Goal: Task Accomplishment & Management: Use online tool/utility

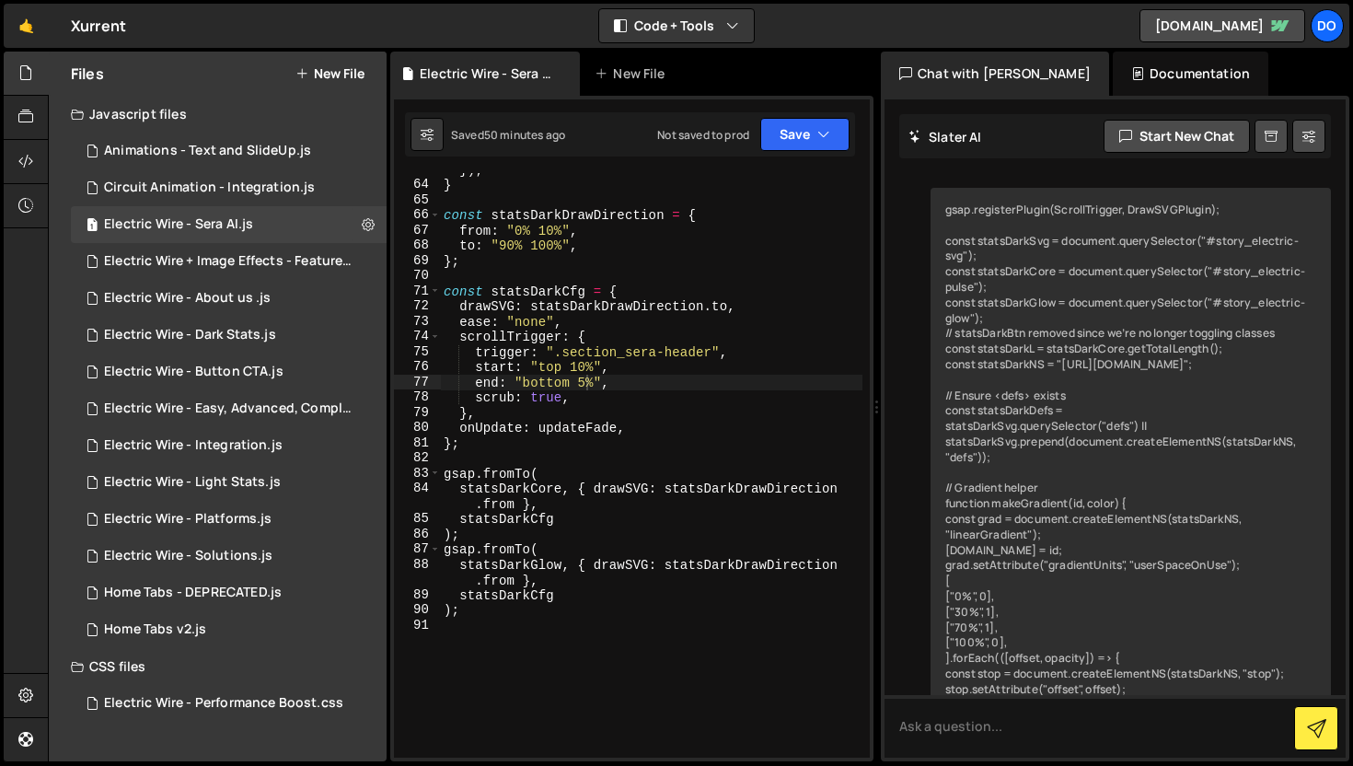
scroll to position [24119, 0]
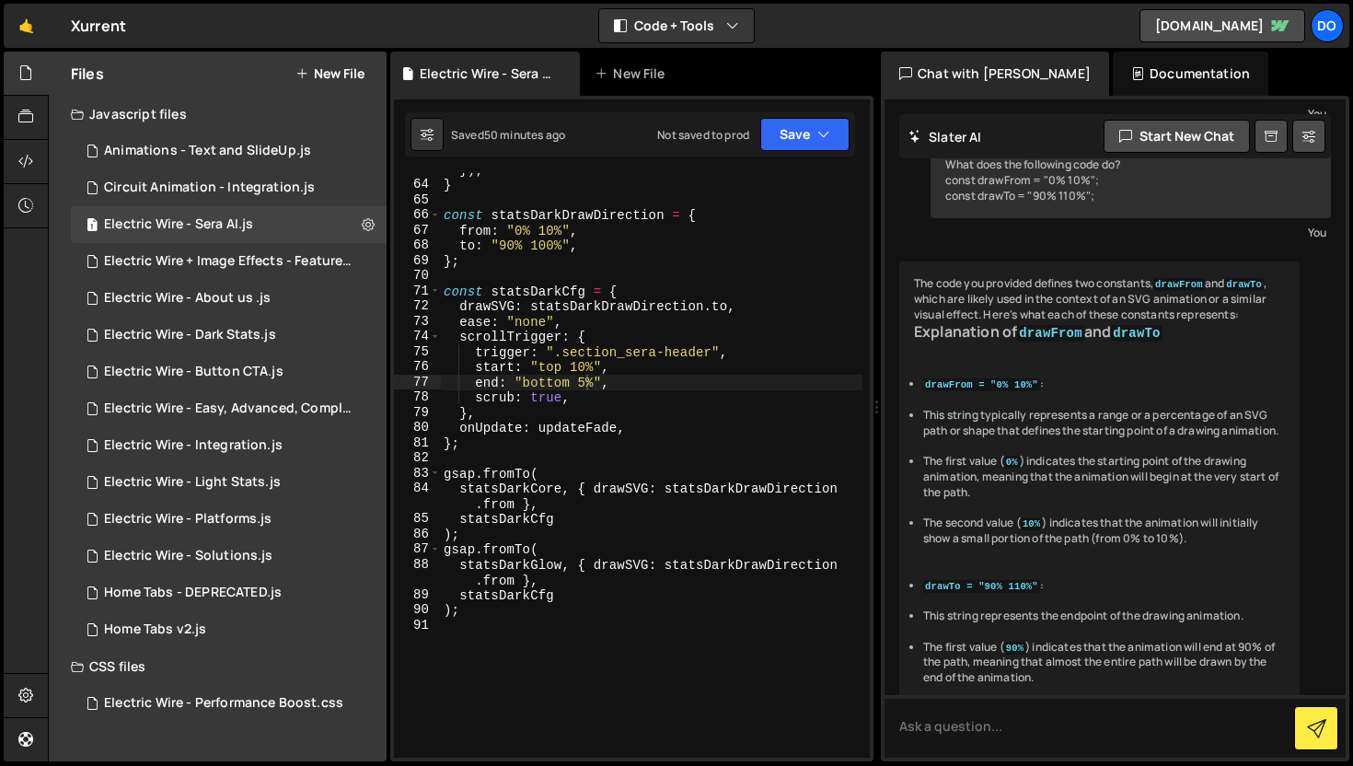
click at [586, 384] on div "}) ; } const statsDarkDrawDirection = { from : "0% 10%" , to : "90% 100%" , } ;…" at bounding box center [651, 469] width 422 height 615
click at [795, 143] on button "Save" at bounding box center [804, 134] width 89 height 33
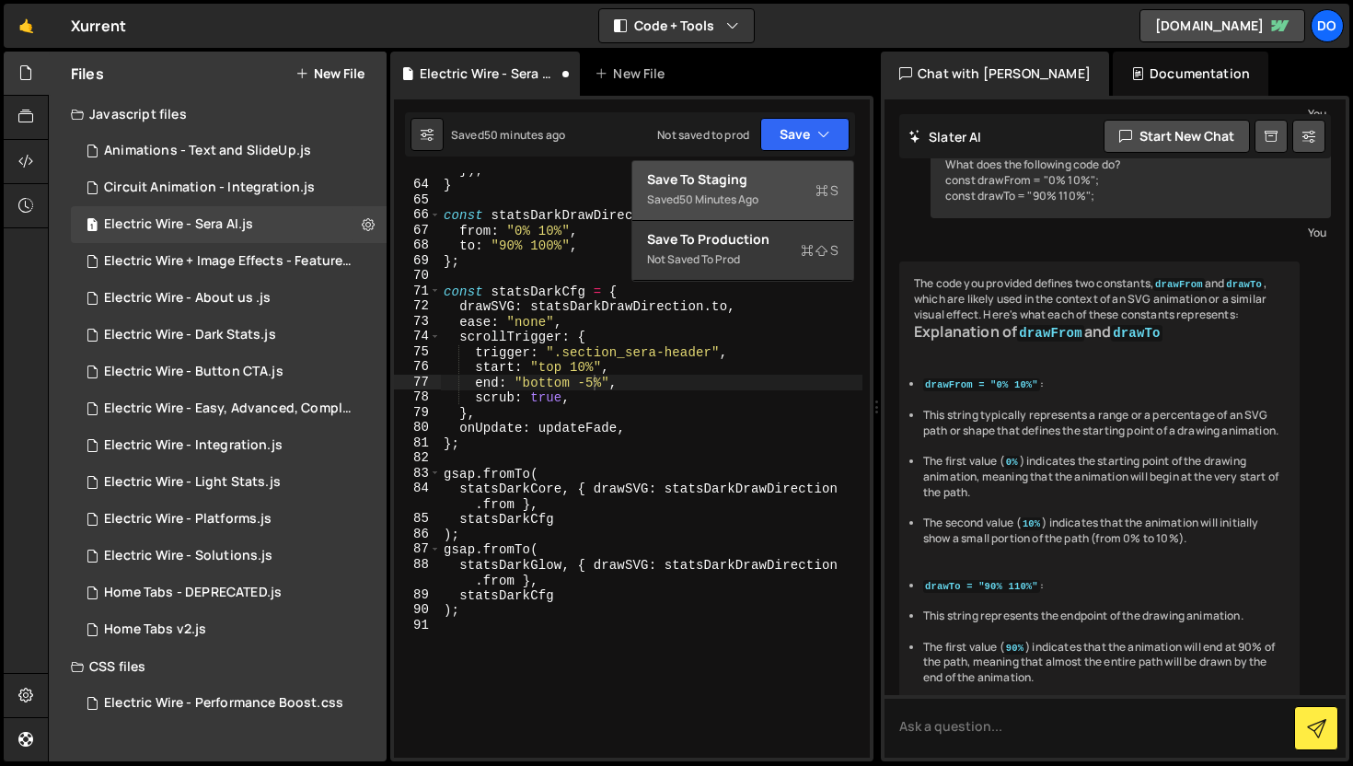
click at [795, 193] on div "Saved 50 minutes ago" at bounding box center [742, 200] width 191 height 22
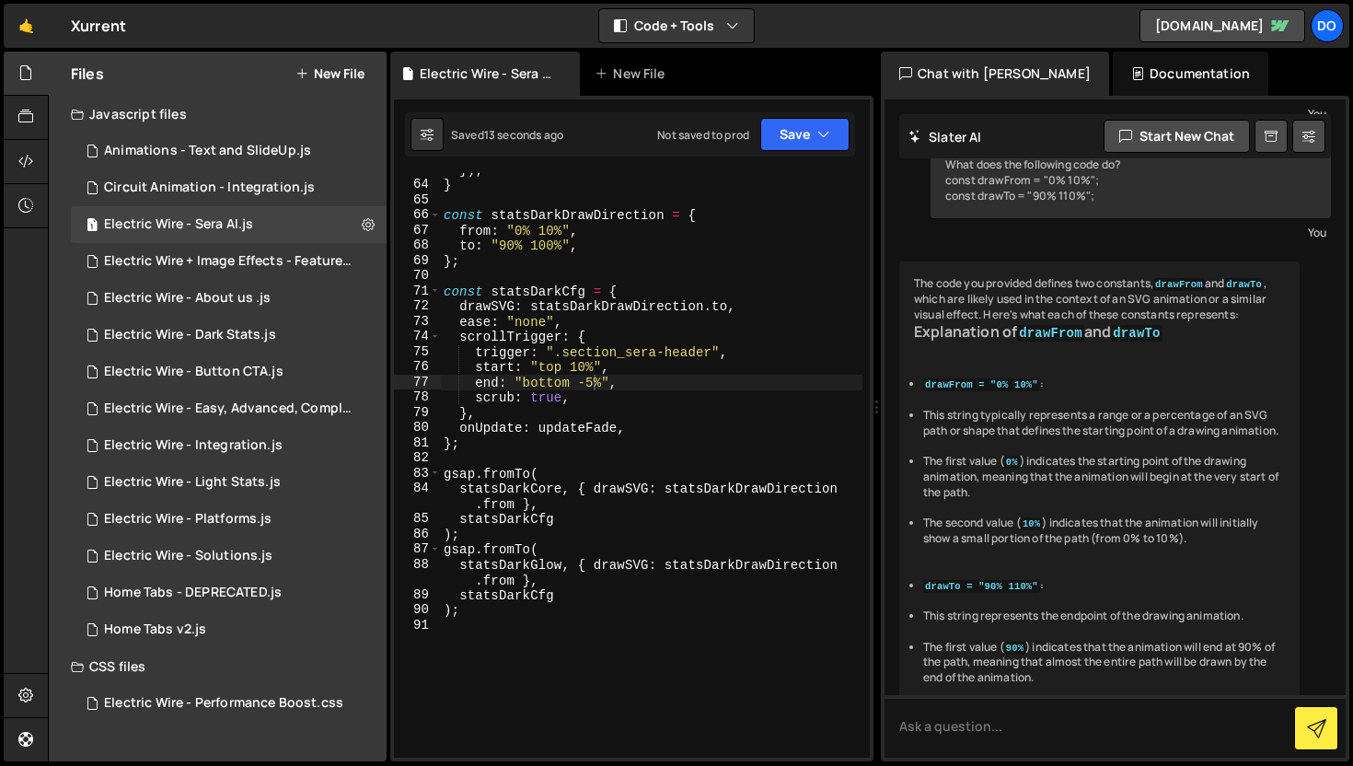
click at [593, 383] on div "}) ; } const statsDarkDrawDirection = { from : "0% 10%" , to : "90% 100%" , } ;…" at bounding box center [651, 469] width 422 height 615
type textarea "end: "bottom -20%","
click at [794, 139] on button "Save" at bounding box center [804, 134] width 89 height 33
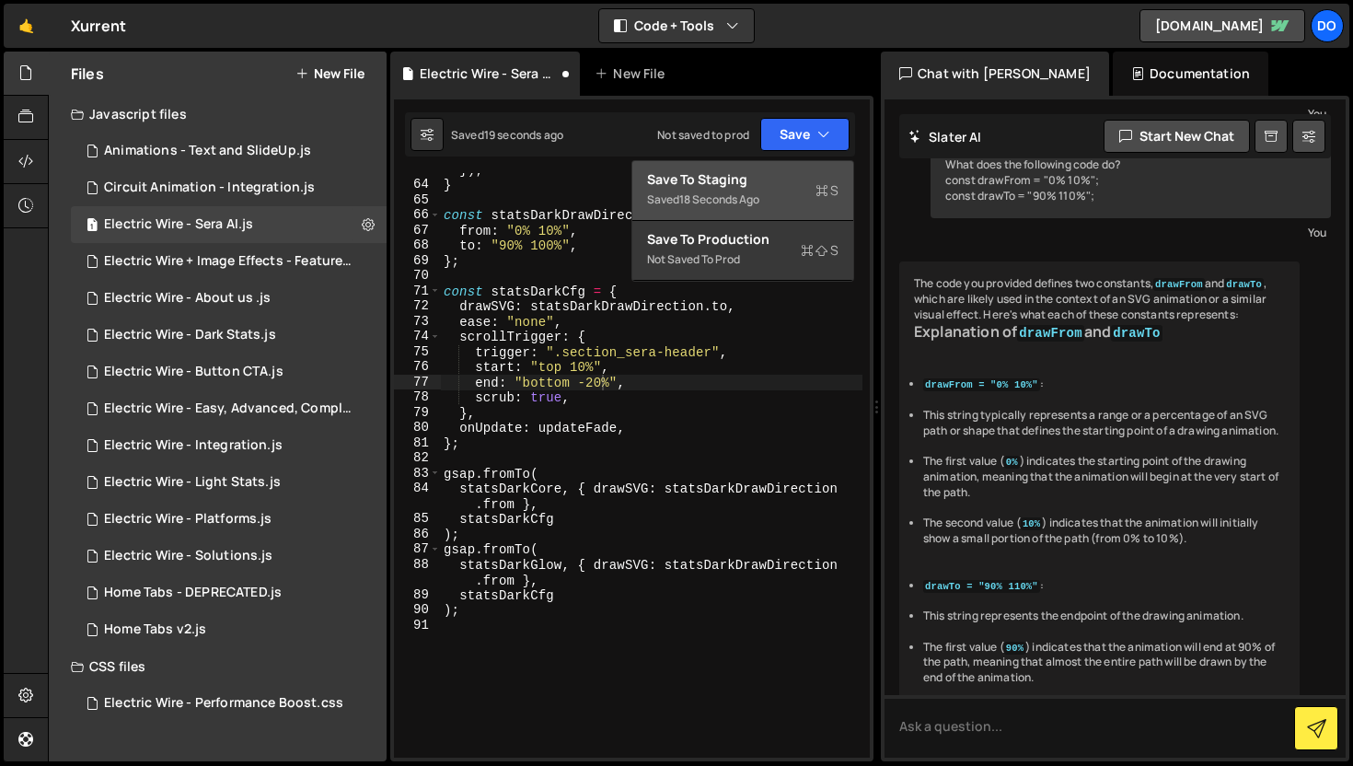
click at [781, 178] on div "Save to Staging S" at bounding box center [742, 179] width 191 height 18
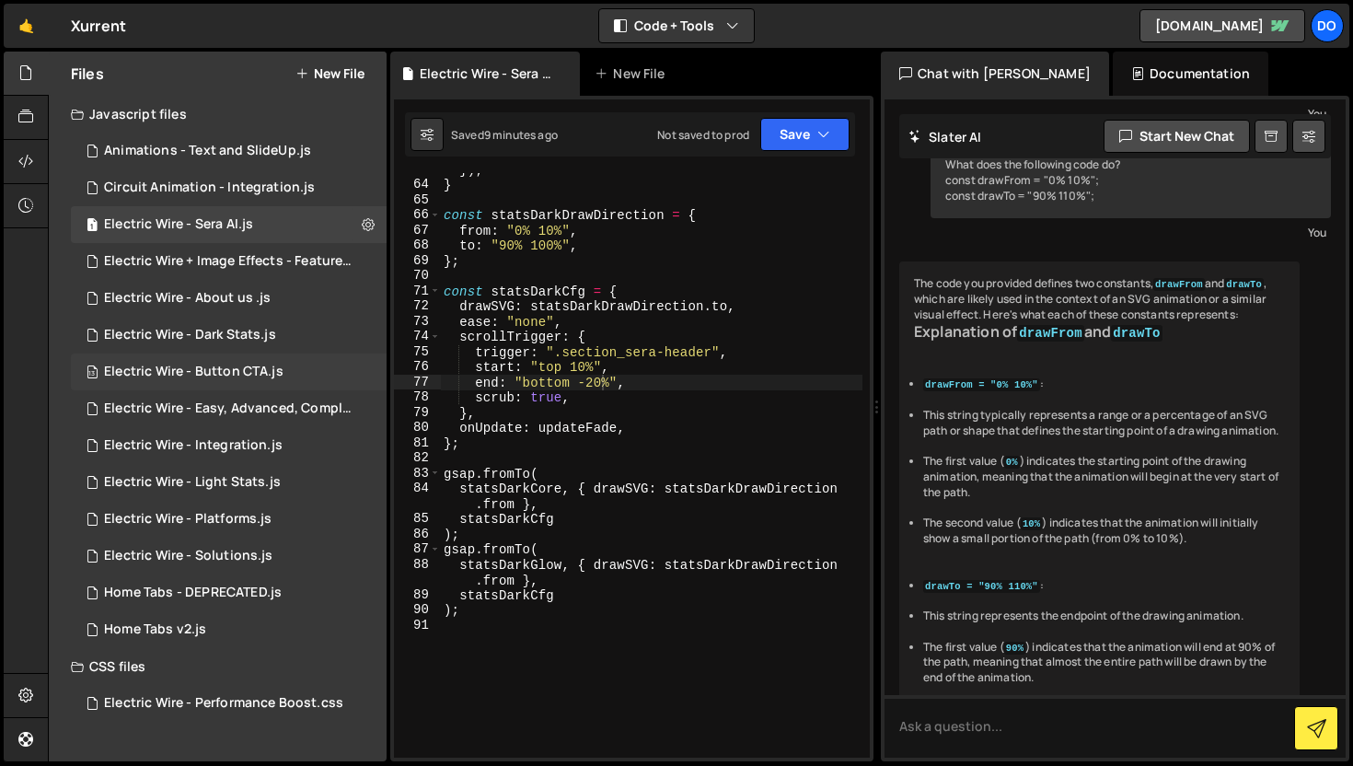
click at [252, 375] on div "Electric Wire - Button CTA.js" at bounding box center [193, 371] width 179 height 17
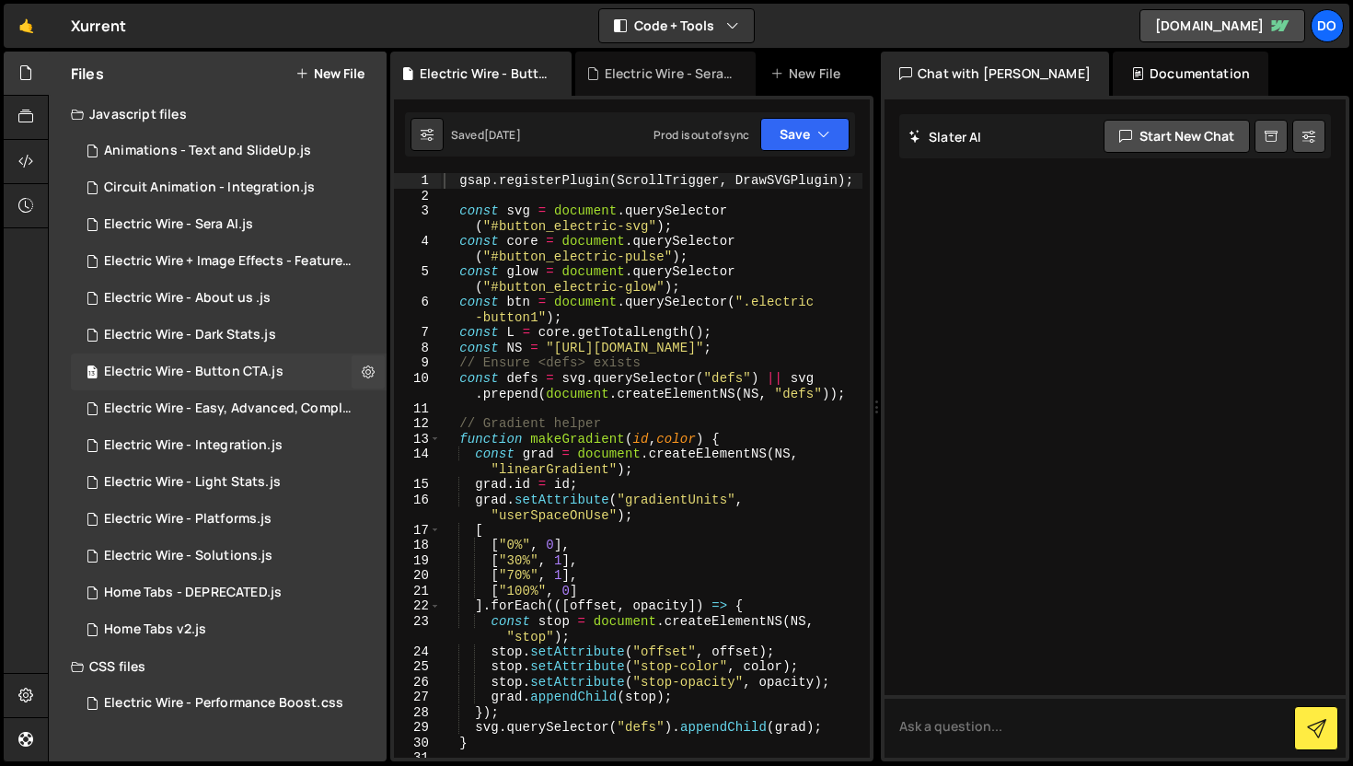
scroll to position [0, 0]
click at [369, 372] on icon at bounding box center [368, 371] width 13 height 17
type input "Electric Wire - Button CTA"
radio input "true"
checkbox input "true"
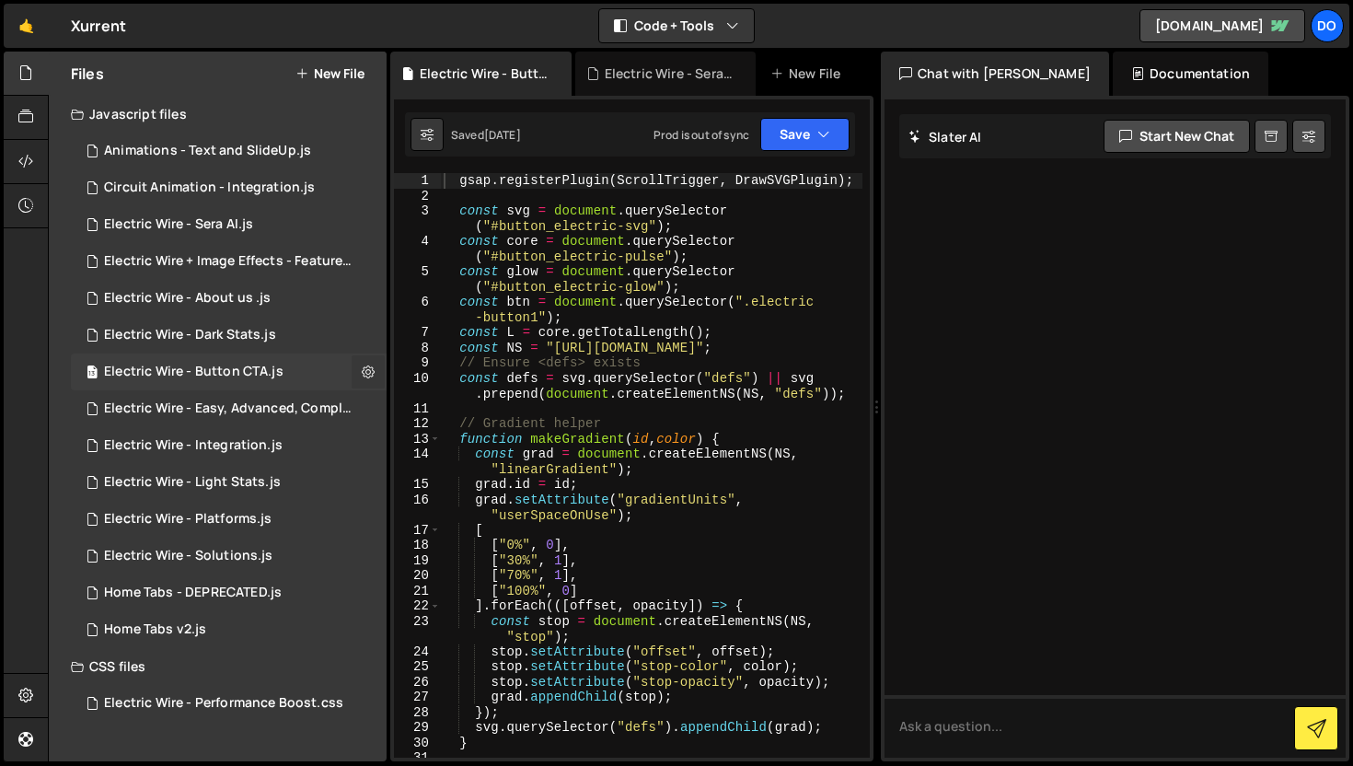
checkbox input "true"
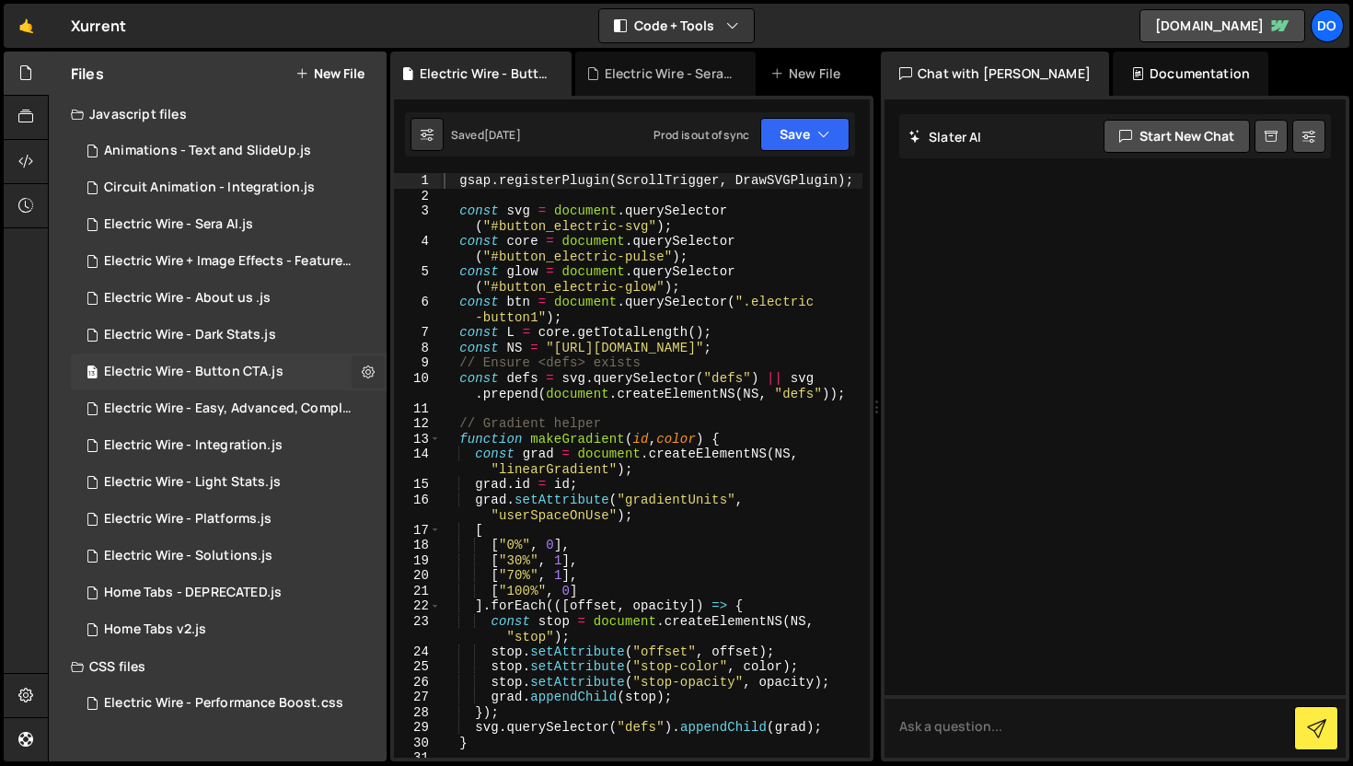
checkbox input "true"
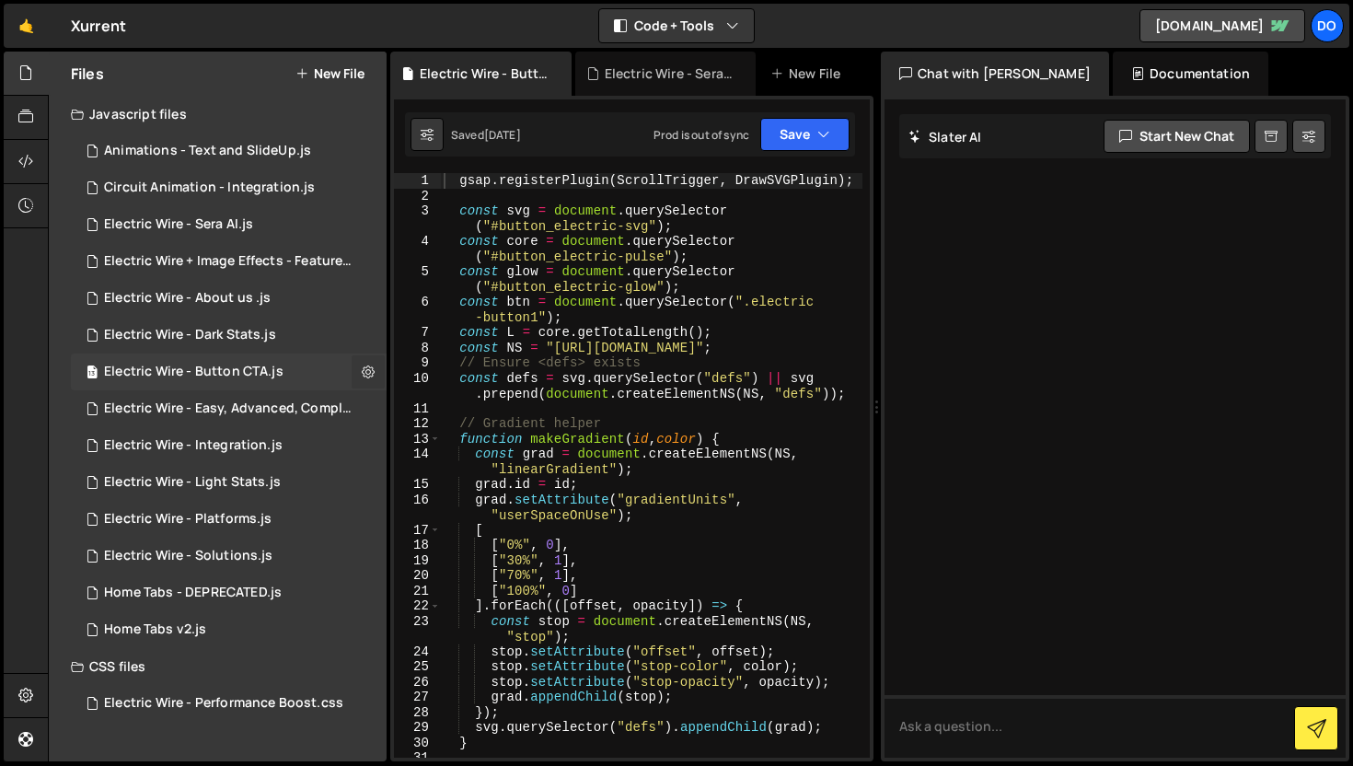
checkbox input "true"
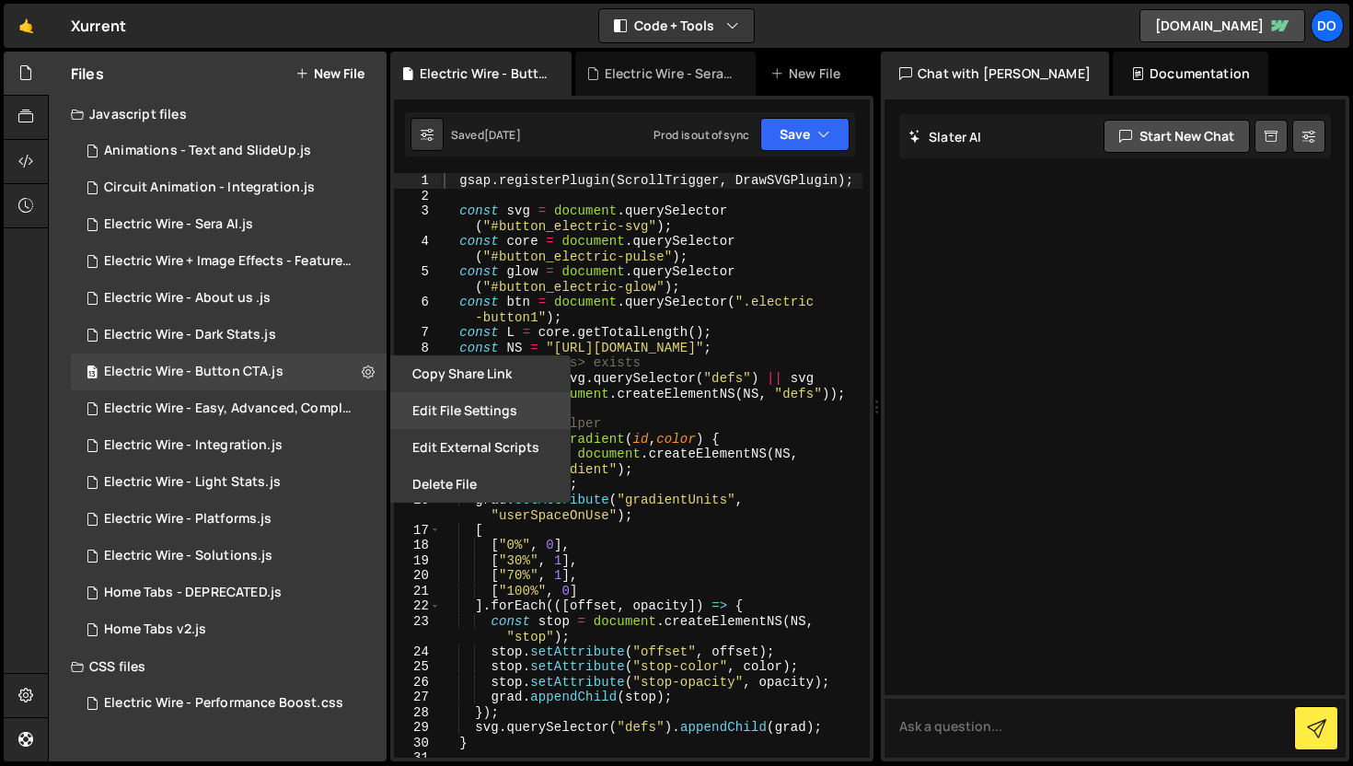
click at [470, 409] on button "Edit File Settings" at bounding box center [480, 410] width 180 height 37
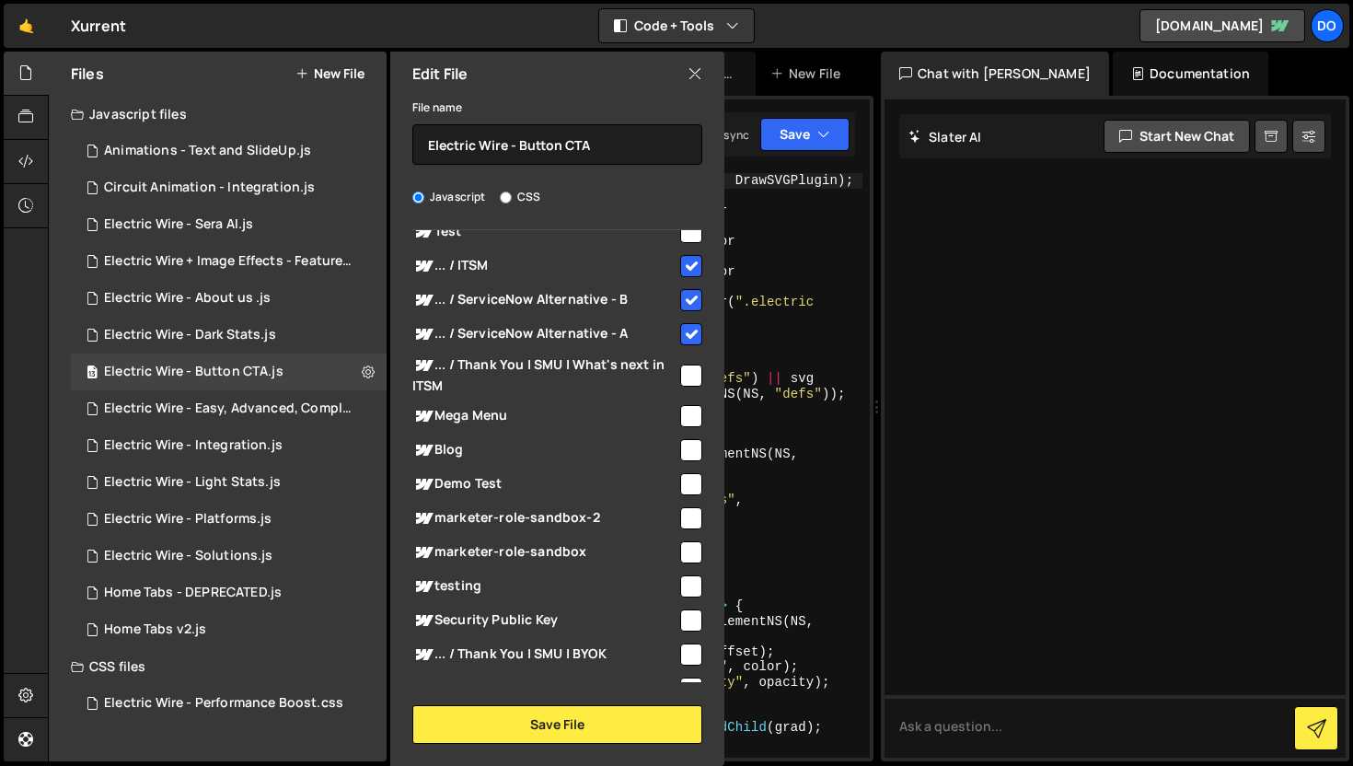
scroll to position [966, 0]
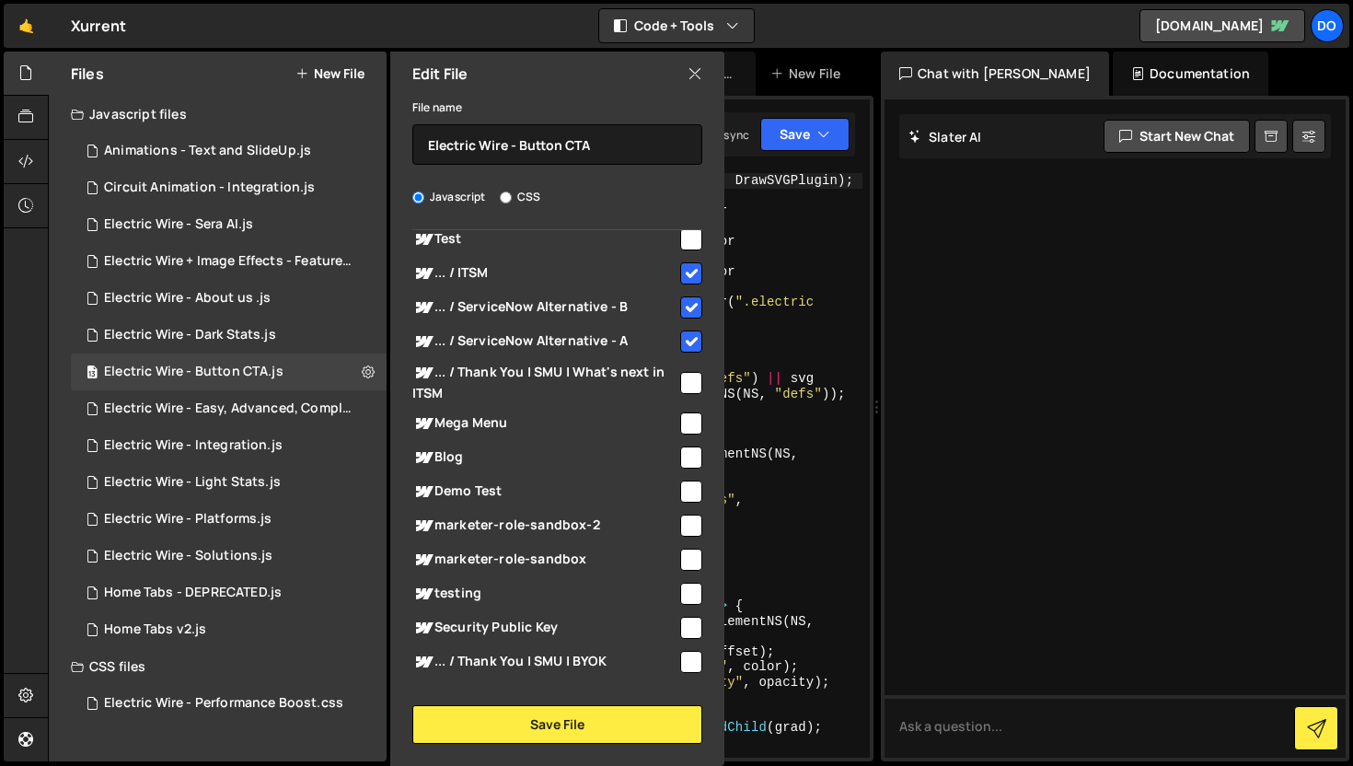
click at [703, 73] on div "Edit File" at bounding box center [557, 74] width 334 height 44
click at [698, 73] on icon at bounding box center [694, 73] width 15 height 20
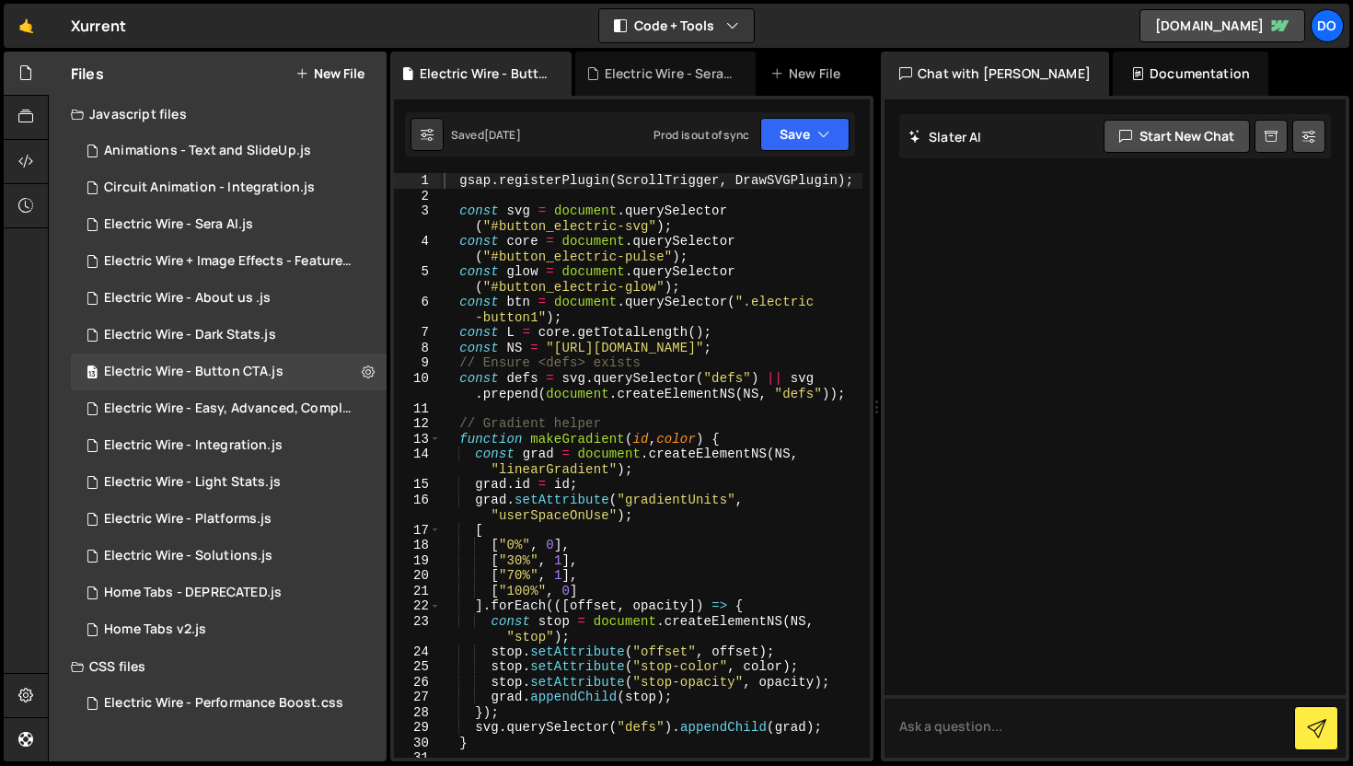
scroll to position [0, 0]
